Goal: Navigation & Orientation: Find specific page/section

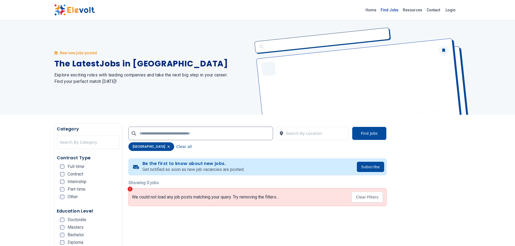
click at [390, 13] on link "Find Jobs" at bounding box center [390, 10] width 22 height 9
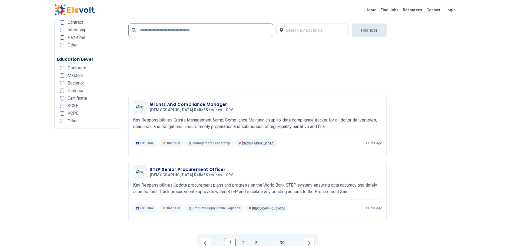
scroll to position [1163, 0]
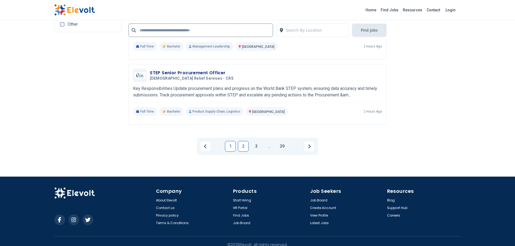
click at [246, 147] on link "2" at bounding box center [243, 146] width 11 height 11
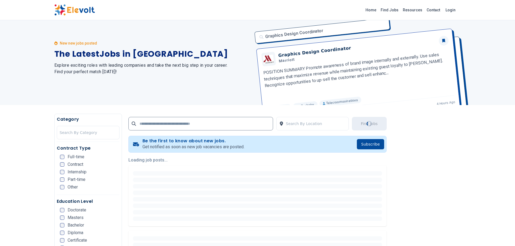
scroll to position [0, 0]
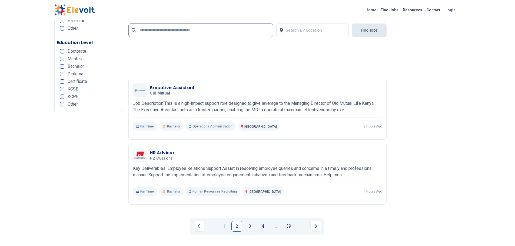
scroll to position [1190, 0]
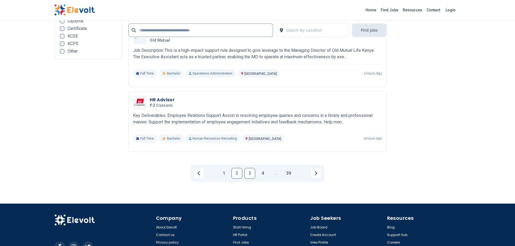
click at [251, 174] on link "3" at bounding box center [249, 173] width 11 height 11
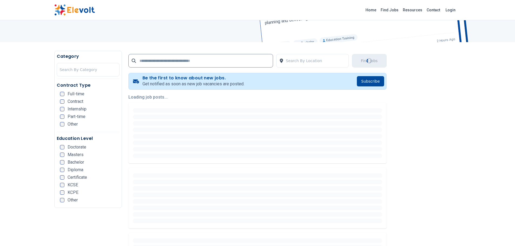
scroll to position [0, 0]
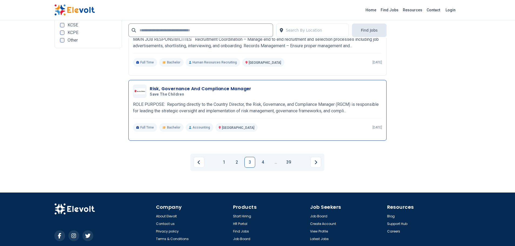
scroll to position [1217, 0]
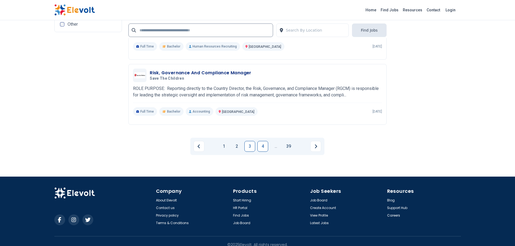
click at [260, 147] on link "4" at bounding box center [262, 146] width 11 height 11
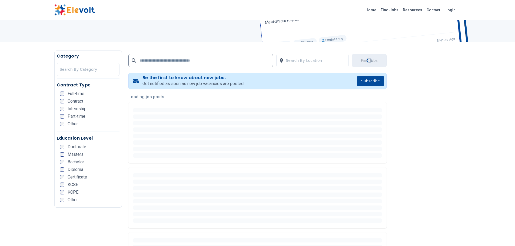
scroll to position [0, 0]
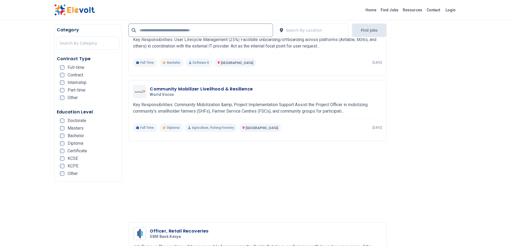
scroll to position [757, 0]
